Goal: Transaction & Acquisition: Purchase product/service

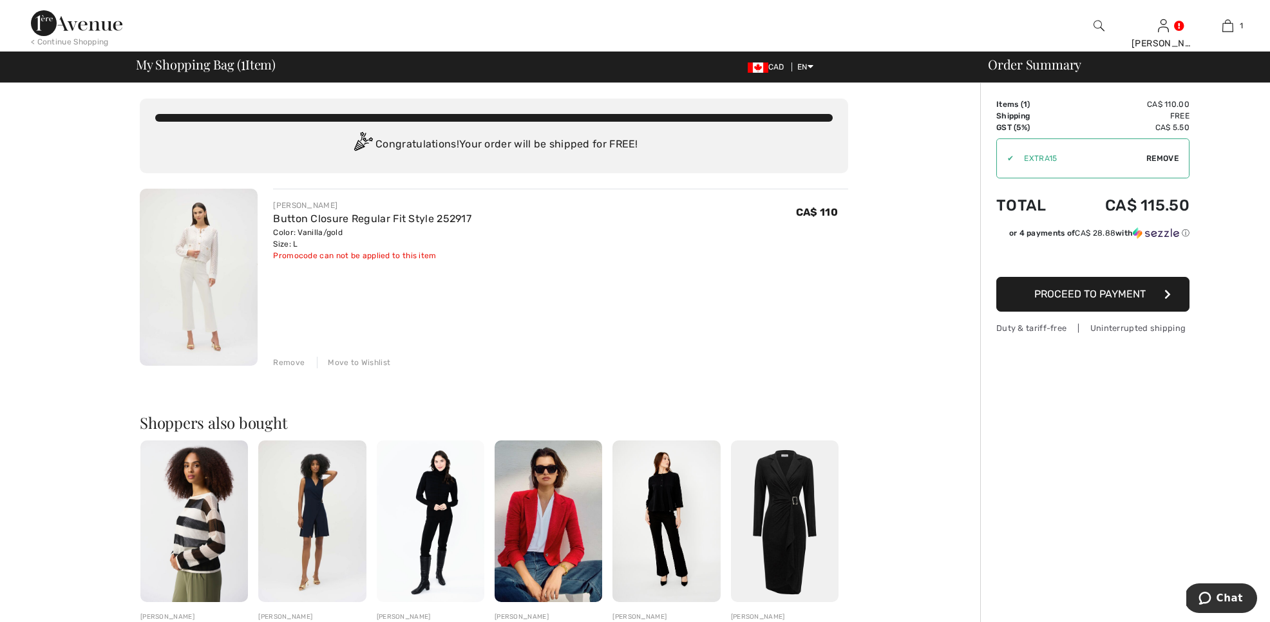
click at [191, 286] on img at bounding box center [199, 277] width 118 height 177
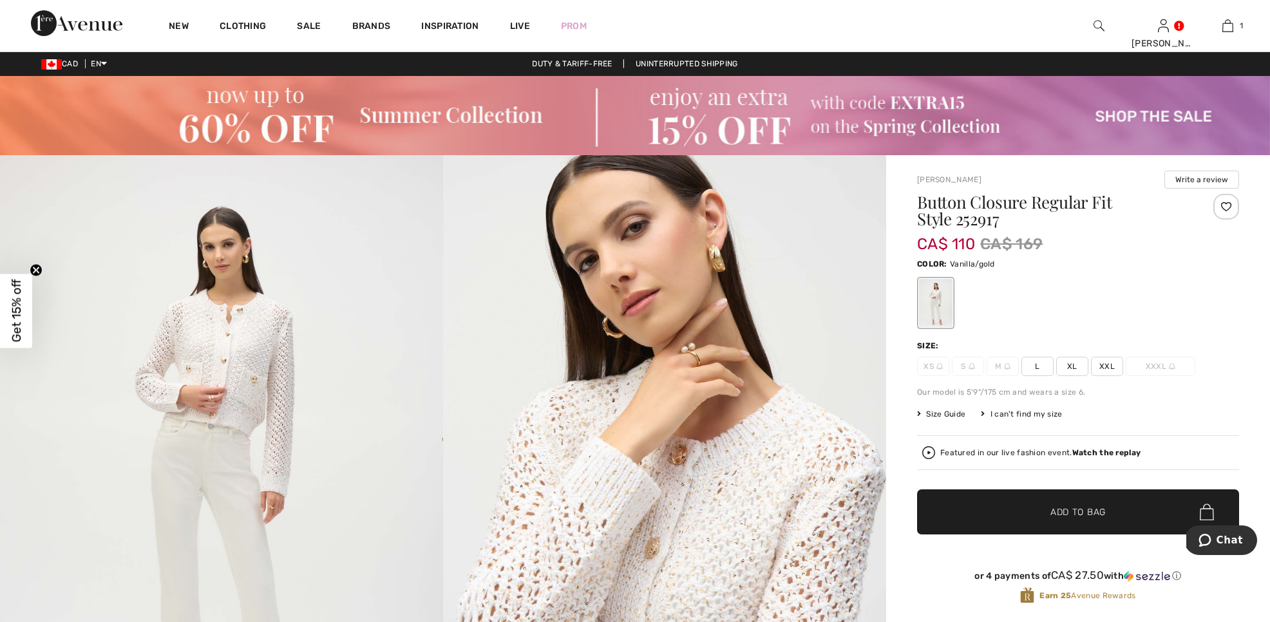
click at [1037, 373] on span "L" at bounding box center [1037, 366] width 32 height 19
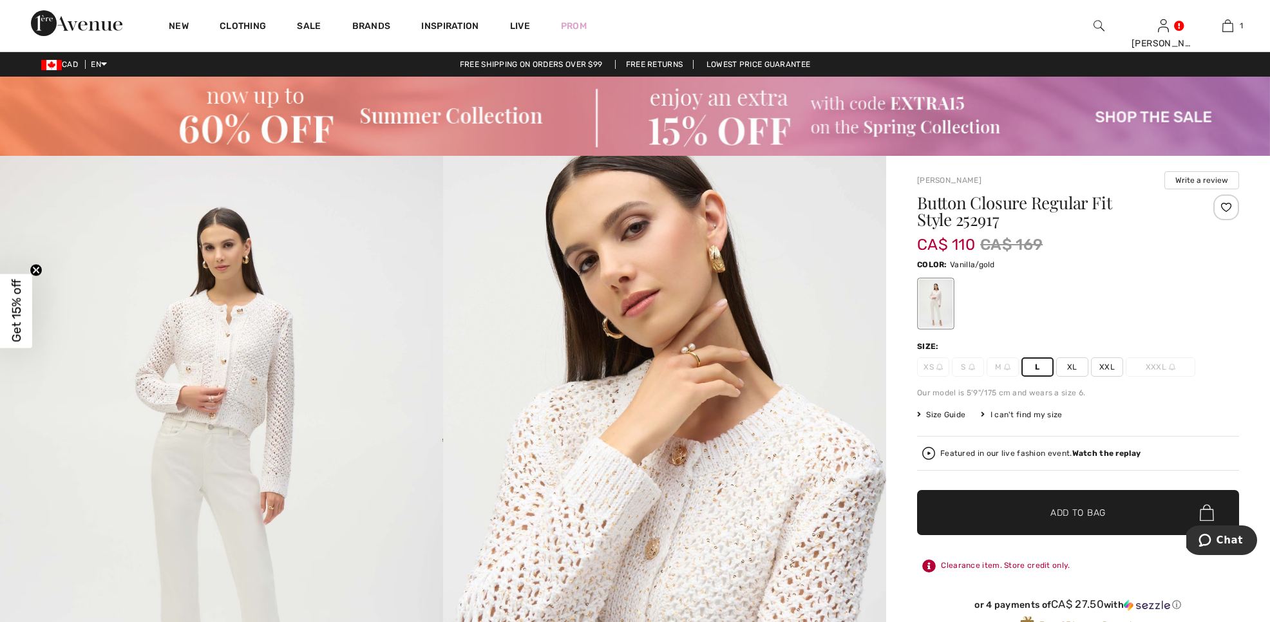
click at [941, 415] on span "Size Guide" at bounding box center [941, 415] width 48 height 12
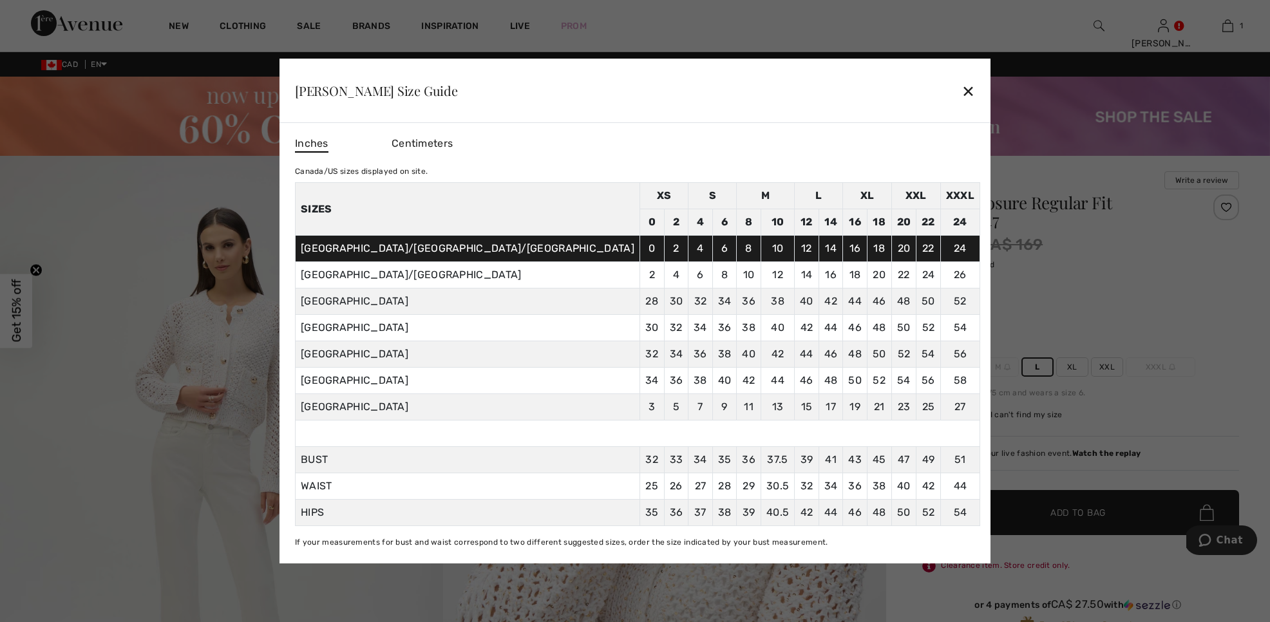
click at [961, 93] on div "✕" at bounding box center [968, 90] width 14 height 27
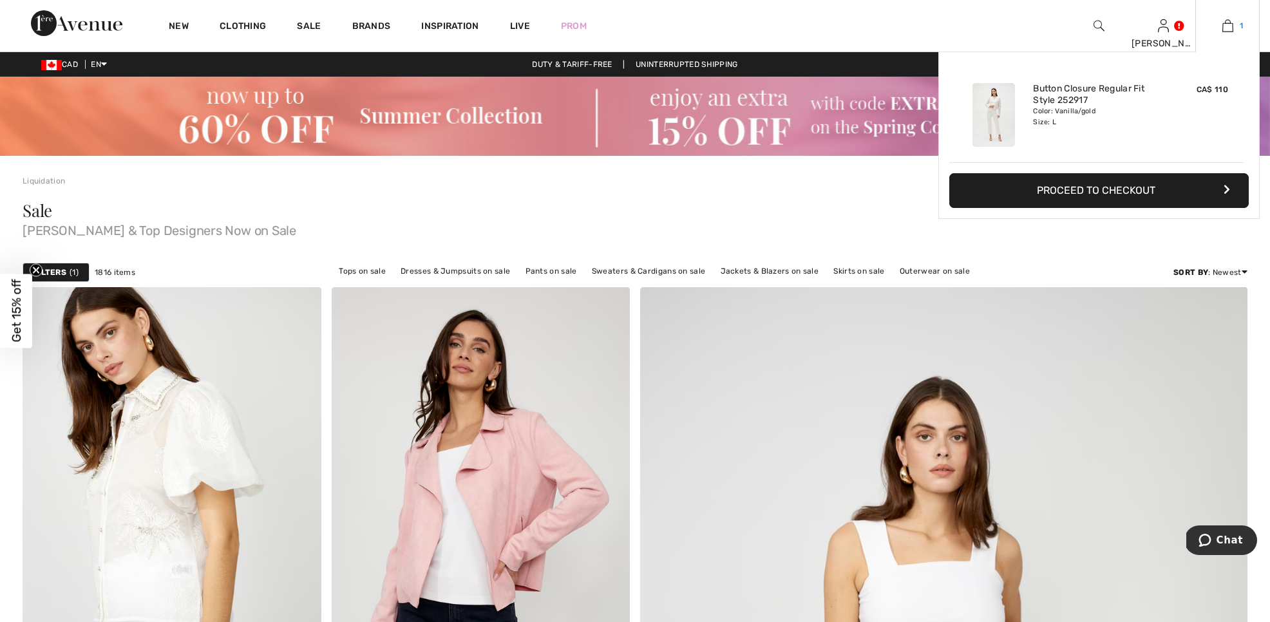
click at [1226, 26] on img at bounding box center [1227, 25] width 11 height 15
click at [1129, 200] on button "Proceed to Checkout" at bounding box center [1098, 190] width 299 height 35
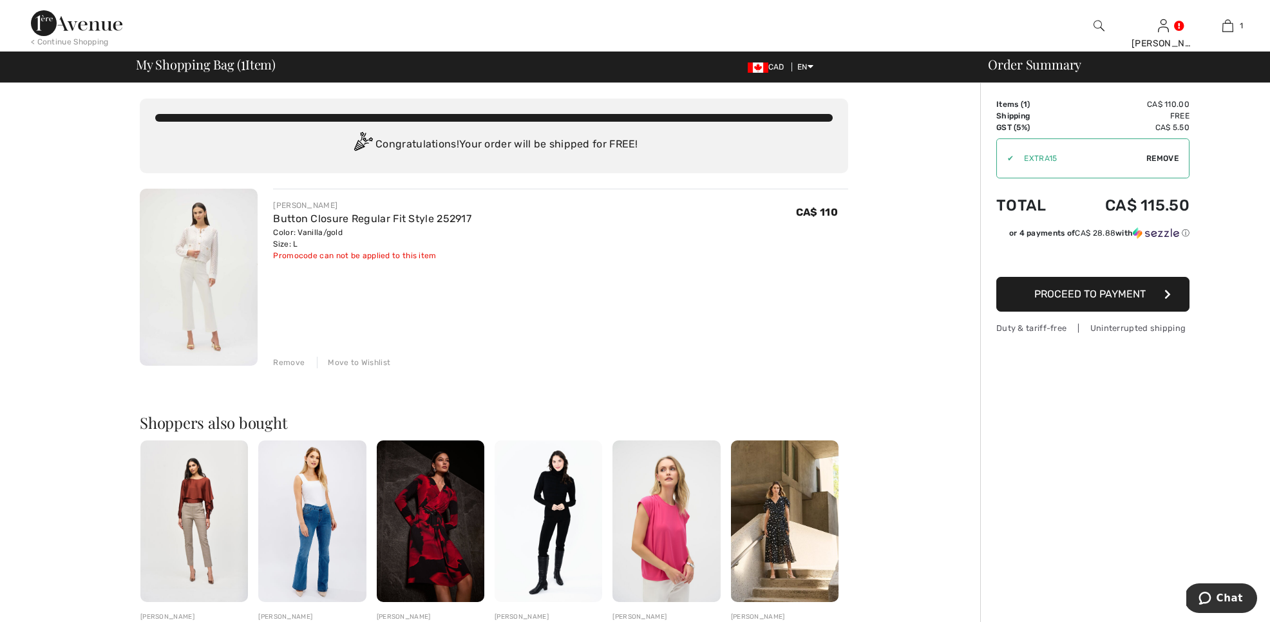
click at [1153, 158] on span "Remove" at bounding box center [1162, 159] width 32 height 12
click at [1017, 160] on input "TEXT" at bounding box center [1075, 158] width 156 height 39
type input "EXTRA15"
click at [1169, 158] on span "Apply" at bounding box center [1166, 159] width 26 height 12
